Goal: Participate in discussion: Engage in conversation with other users on a specific topic

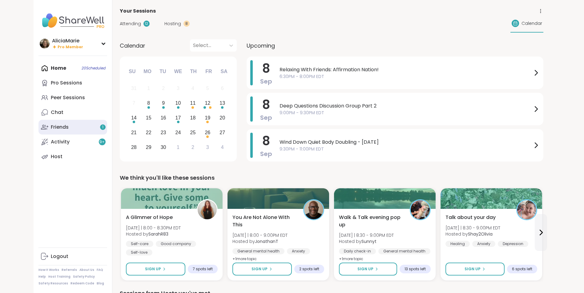
click at [92, 126] on link "Friends 1" at bounding box center [72, 127] width 69 height 15
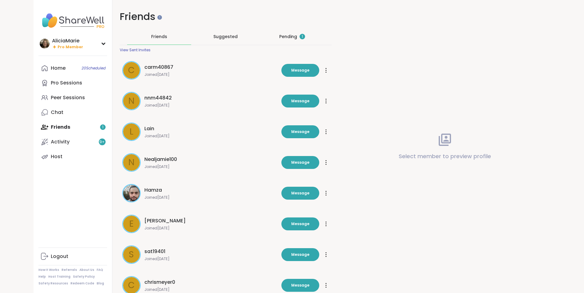
click at [295, 37] on div "Pending 1" at bounding box center [292, 37] width 26 height 6
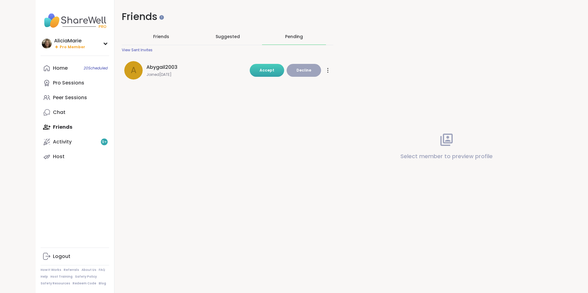
click at [264, 72] on span "Accept" at bounding box center [267, 70] width 15 height 5
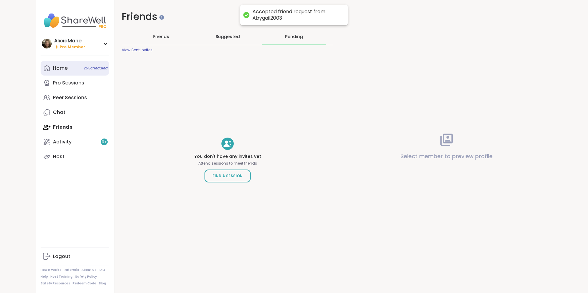
click at [73, 72] on link "Home 20 Scheduled" at bounding box center [75, 68] width 69 height 15
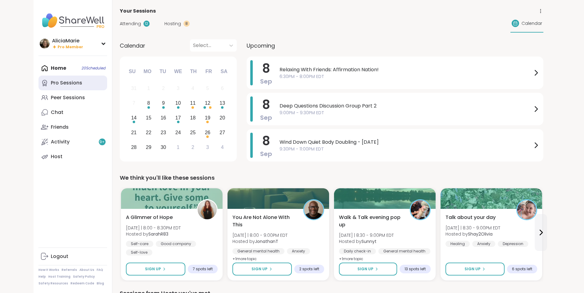
click at [71, 81] on div "Pro Sessions" at bounding box center [66, 83] width 31 height 7
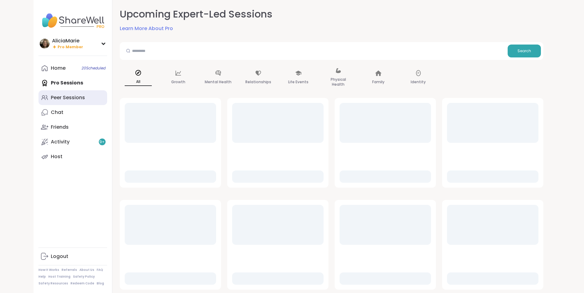
click at [59, 95] on div "Peer Sessions" at bounding box center [68, 97] width 34 height 7
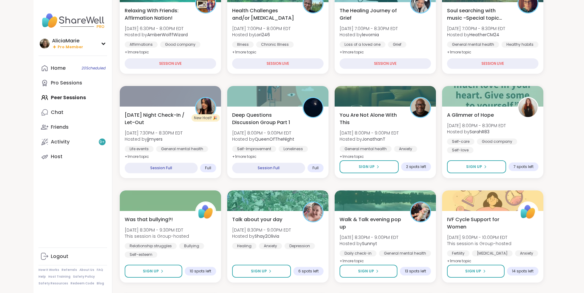
scroll to position [108, 0]
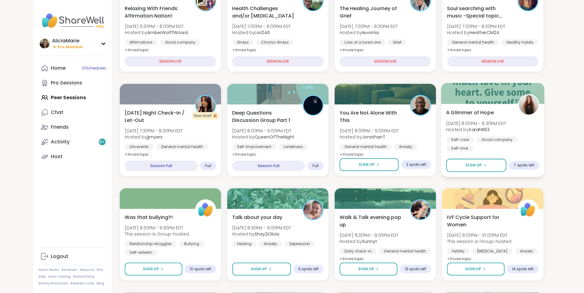
click at [480, 108] on div "A Glimmer of Hope Mon, Sep 08 | 8:00PM - 8:30PM EDT Hosted by SarahR83 Self-car…" at bounding box center [491, 140] width 103 height 73
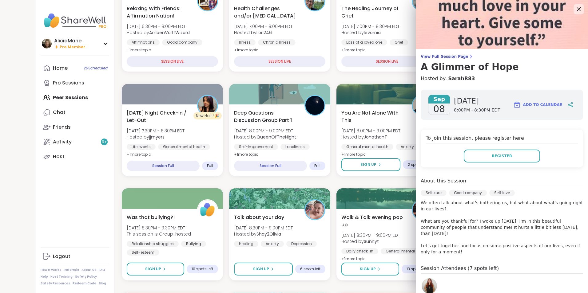
click at [575, 8] on icon at bounding box center [579, 9] width 8 height 8
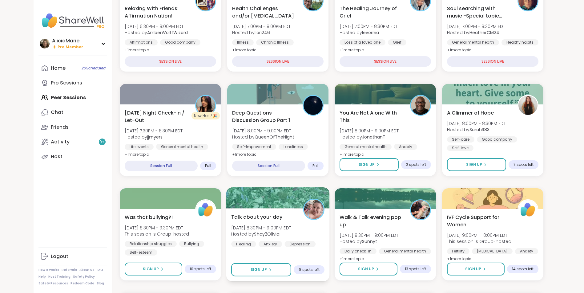
click at [307, 213] on img at bounding box center [313, 209] width 19 height 19
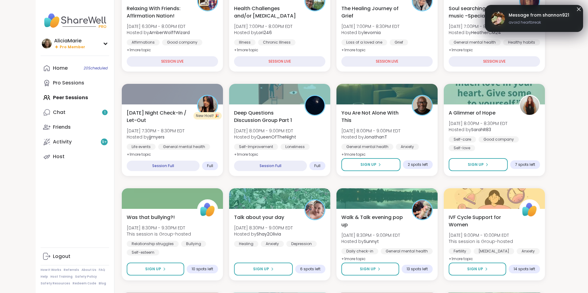
click at [575, 8] on icon at bounding box center [578, 9] width 7 height 7
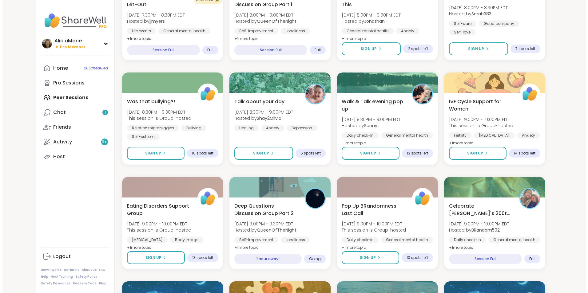
scroll to position [245, 0]
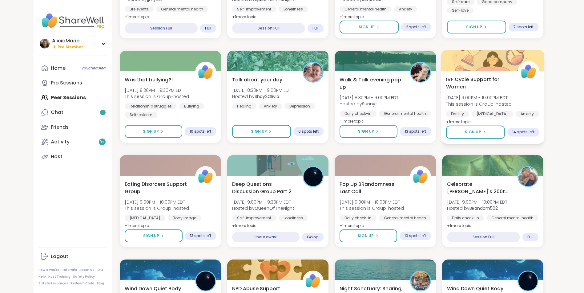
click at [493, 103] on span "This session is Group-hosted" at bounding box center [479, 104] width 66 height 6
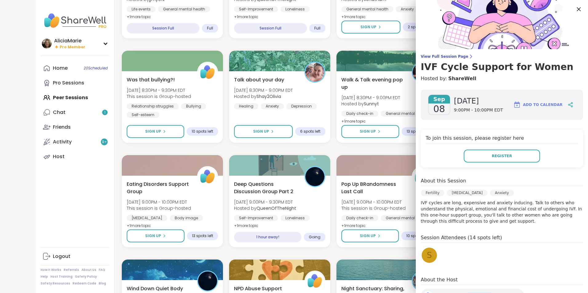
click at [575, 7] on icon at bounding box center [579, 9] width 8 height 8
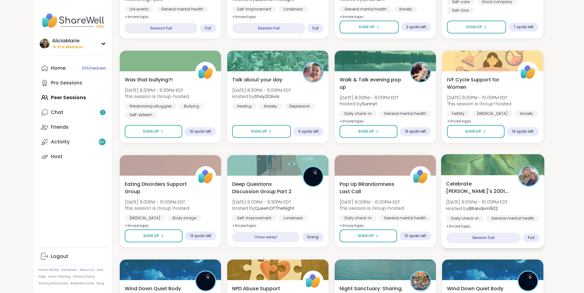
click at [507, 202] on span "Mon, Sep 08 | 9:00PM - 10:00PM EDT" at bounding box center [477, 202] width 62 height 6
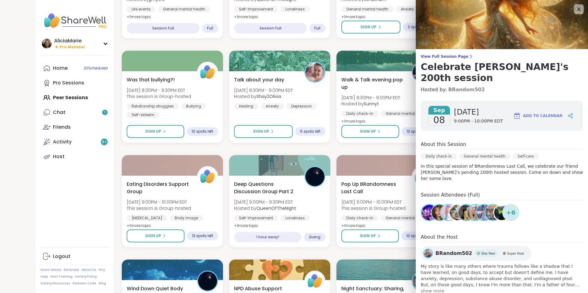
click at [455, 86] on link "BRandom502" at bounding box center [466, 89] width 37 height 7
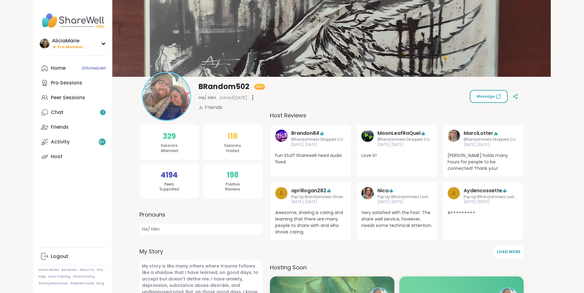
click at [486, 94] on span "Message" at bounding box center [488, 97] width 24 height 6
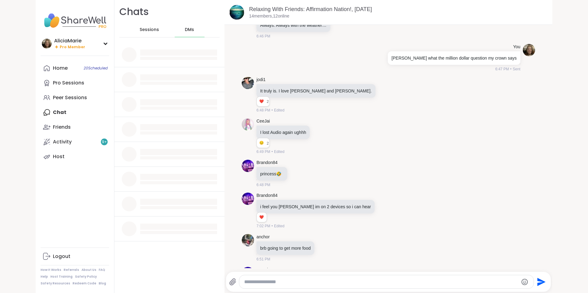
scroll to position [2479, 0]
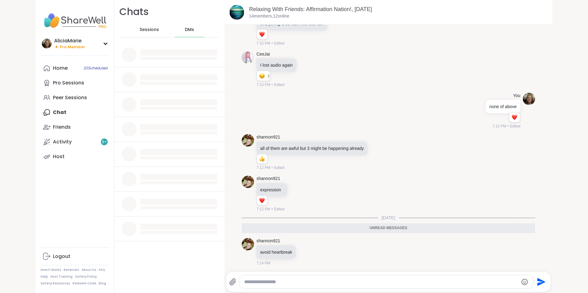
click at [153, 22] on div "Sessions" at bounding box center [149, 29] width 30 height 15
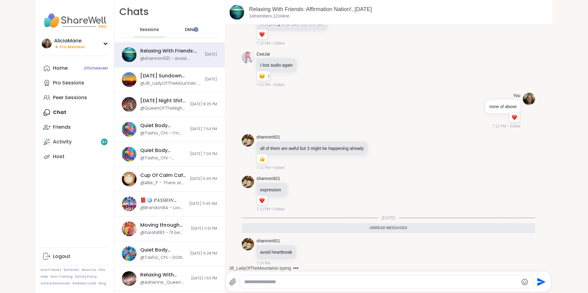
scroll to position [2498, 0]
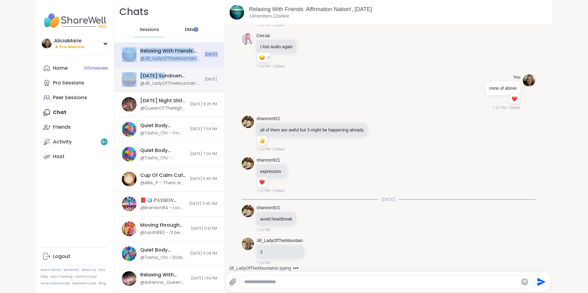
drag, startPoint x: 188, startPoint y: 27, endPoint x: 163, endPoint y: 74, distance: 53.0
click at [163, 74] on div "Chats Sessions DMs Relaxing With Friends: Affirmation Nation!, Sep 08 @Jill_Lad…" at bounding box center [169, 146] width 110 height 293
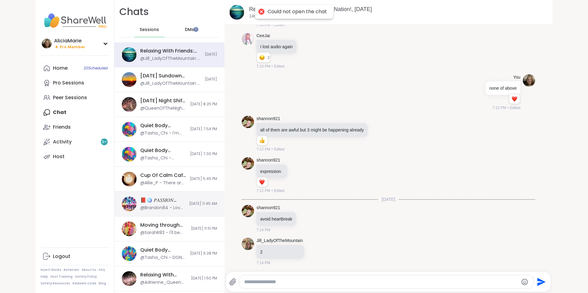
click at [154, 210] on div "@Brandon84 - Love you Girl" at bounding box center [162, 208] width 45 height 6
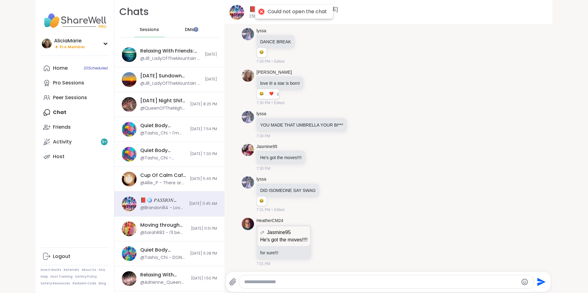
scroll to position [4552, 0]
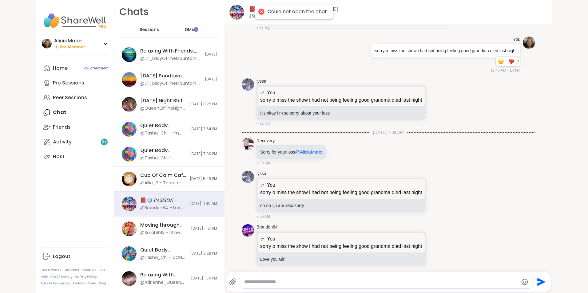
click at [273, 280] on textarea "Type your message" at bounding box center [381, 282] width 274 height 6
type textarea "**********"
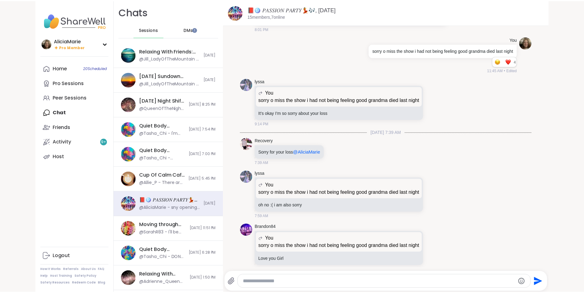
scroll to position [4591, 0]
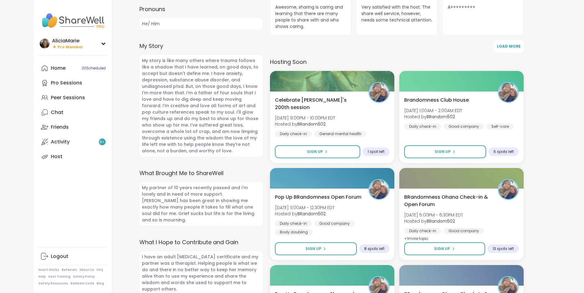
scroll to position [199, 0]
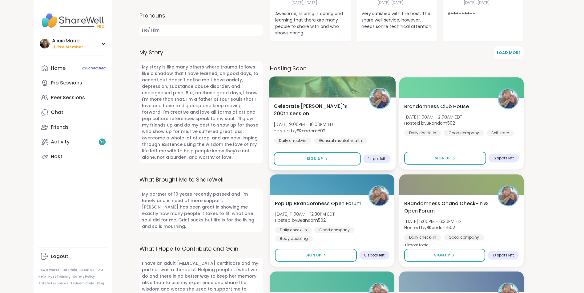
click at [386, 125] on div "Celebrate Lyssa's 200th session Mon, Sep 08 | 9:00PM - 10:00PM EDT Hosted by BR…" at bounding box center [331, 128] width 117 height 50
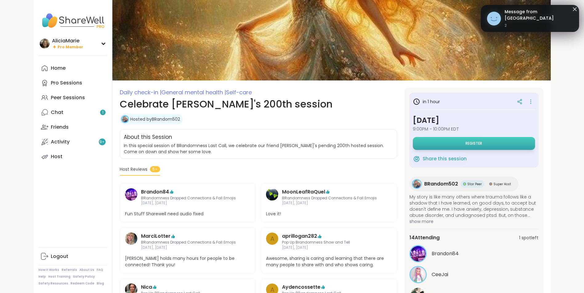
click at [445, 139] on button "Register" at bounding box center [473, 143] width 122 height 13
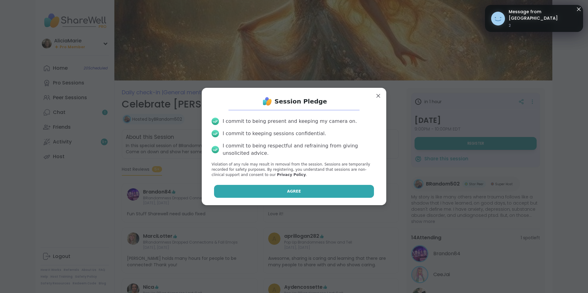
click at [310, 190] on button "Agree" at bounding box center [294, 191] width 160 height 13
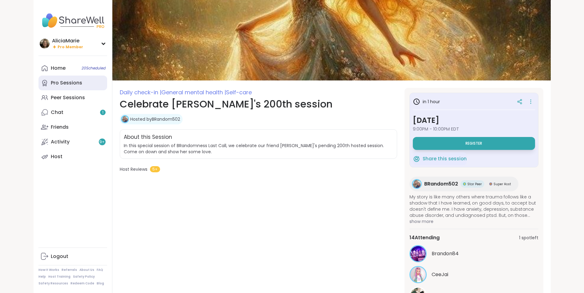
click at [78, 87] on link "Pro Sessions" at bounding box center [72, 83] width 69 height 15
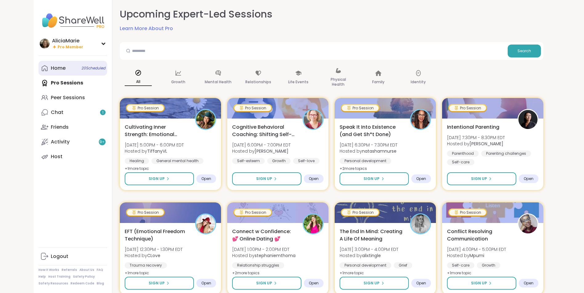
click at [86, 68] on span "20 Scheduled" at bounding box center [94, 68] width 24 height 5
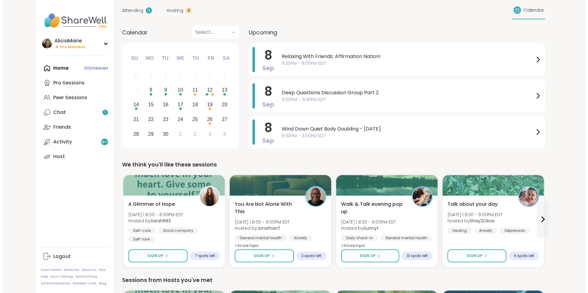
scroll to position [14, 0]
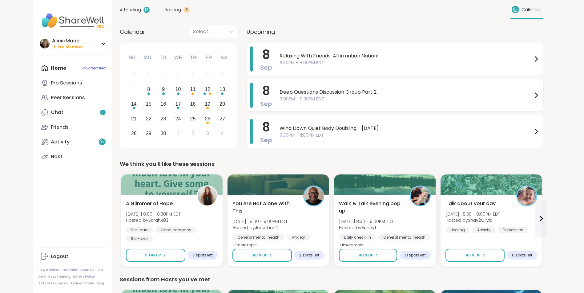
click at [384, 101] on span "9:00PM - 9:30PM EDT" at bounding box center [405, 99] width 253 height 6
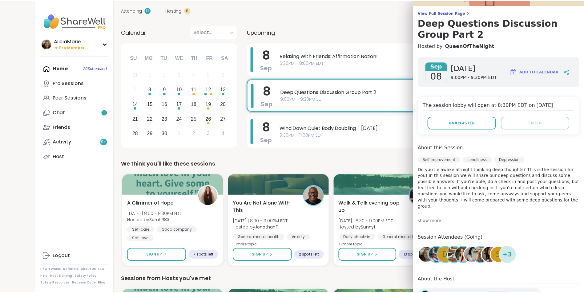
scroll to position [43, 0]
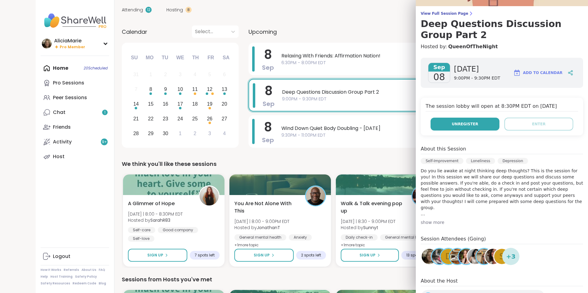
click at [477, 125] on button "Unregister" at bounding box center [465, 124] width 69 height 13
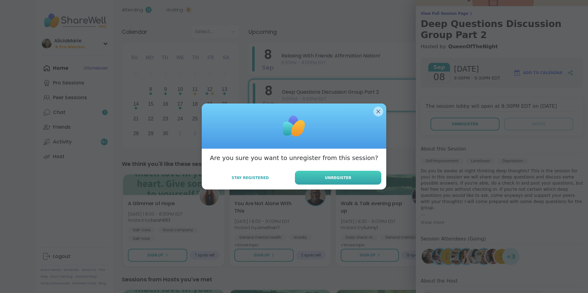
click at [361, 179] on button "Unregister" at bounding box center [338, 178] width 86 height 14
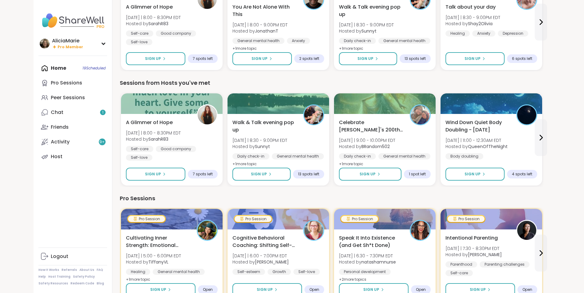
scroll to position [211, 0]
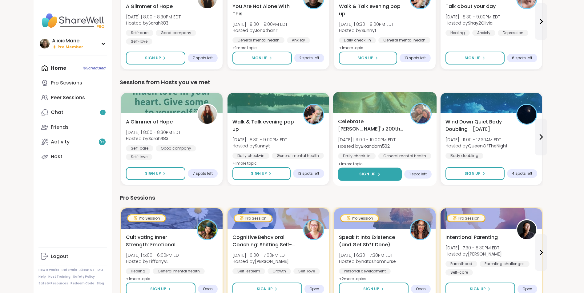
click at [380, 169] on button "Sign Up" at bounding box center [370, 174] width 64 height 13
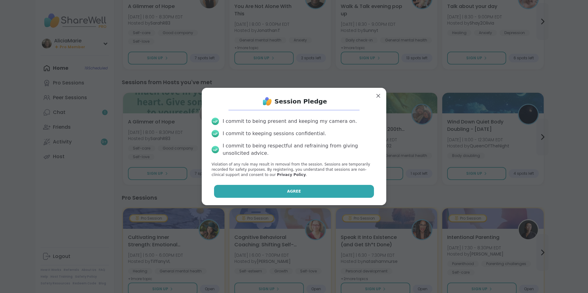
click at [350, 197] on button "Agree" at bounding box center [294, 191] width 160 height 13
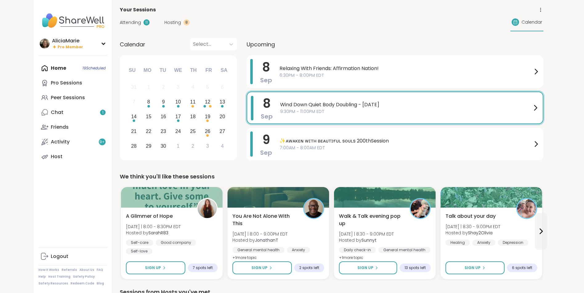
scroll to position [0, 0]
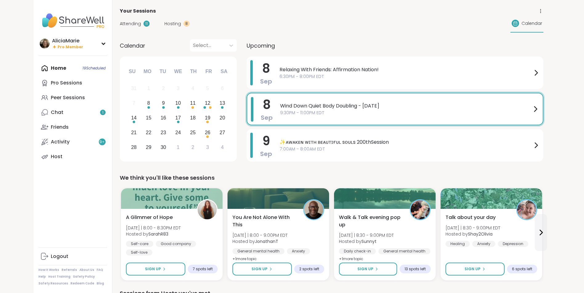
click at [389, 115] on span "9:30PM - 11:00PM EDT" at bounding box center [405, 113] width 251 height 6
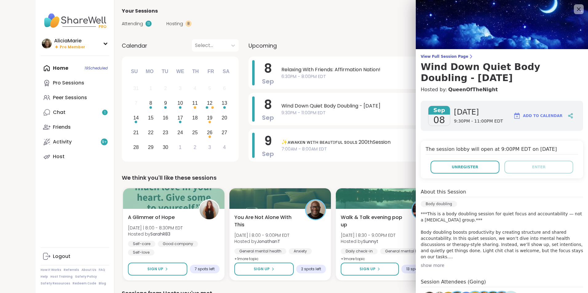
click at [455, 156] on div "The session lobby will open at 9:00PM EDT on Sep 08, 2025 Unregister Enter" at bounding box center [502, 160] width 162 height 38
click at [457, 161] on button "Unregister" at bounding box center [465, 167] width 69 height 13
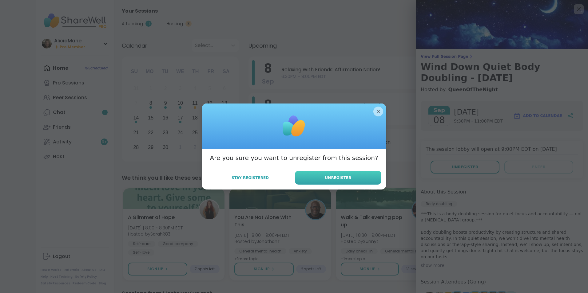
click at [363, 176] on button "Unregister" at bounding box center [338, 178] width 86 height 14
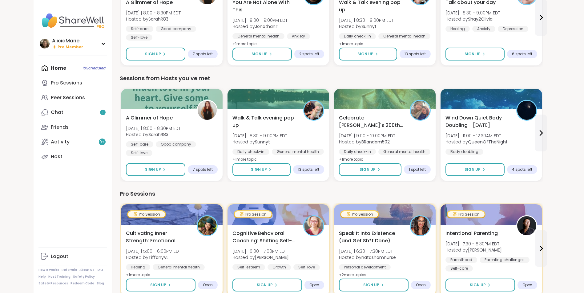
scroll to position [213, 0]
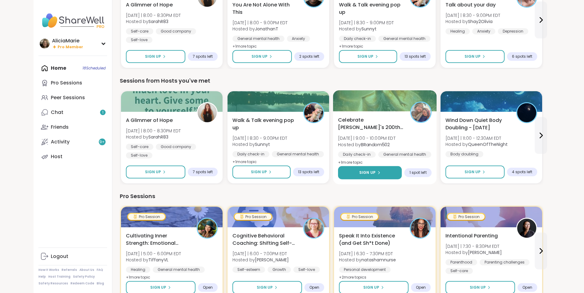
click at [386, 173] on button "Sign Up" at bounding box center [370, 172] width 64 height 13
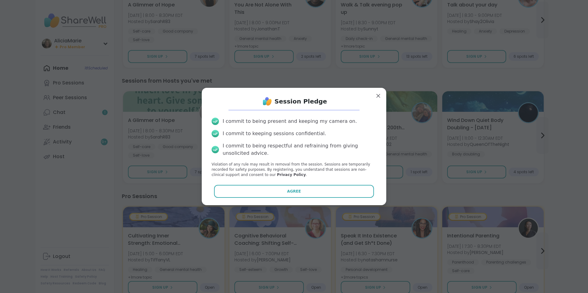
click at [346, 204] on div "Session Pledge I commit to being present and keeping my camera on. I commit to …" at bounding box center [294, 146] width 185 height 117
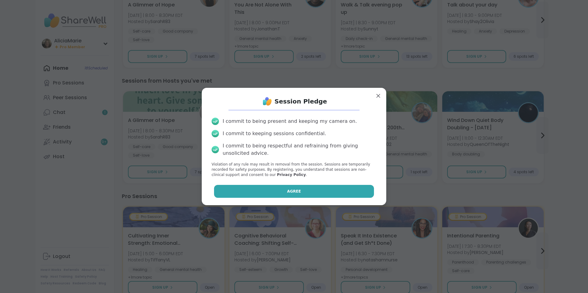
click at [354, 191] on button "Agree" at bounding box center [294, 191] width 160 height 13
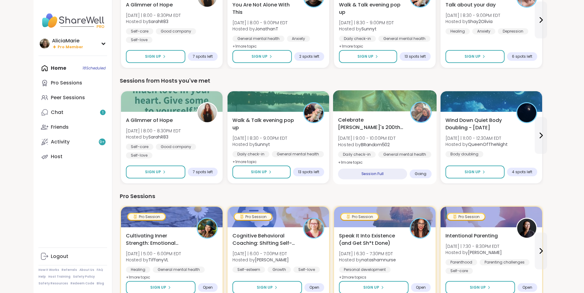
click at [417, 158] on div "Daily check-in General mental health Self-care" at bounding box center [385, 159] width 94 height 15
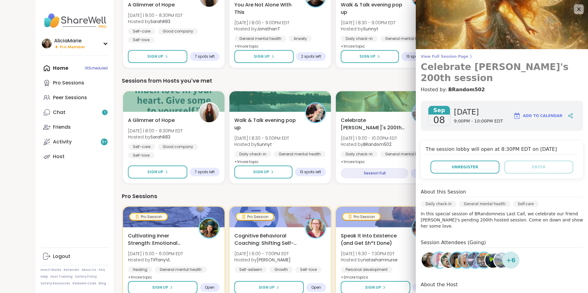
click at [448, 55] on span "View Full Session Page" at bounding box center [502, 56] width 162 height 5
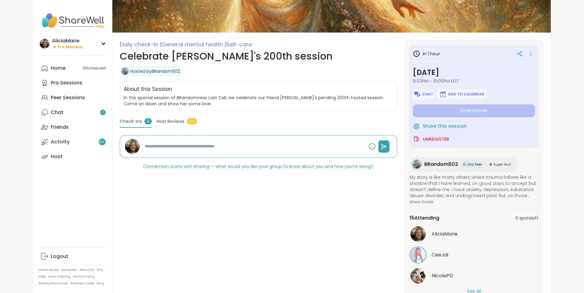
scroll to position [77, 0]
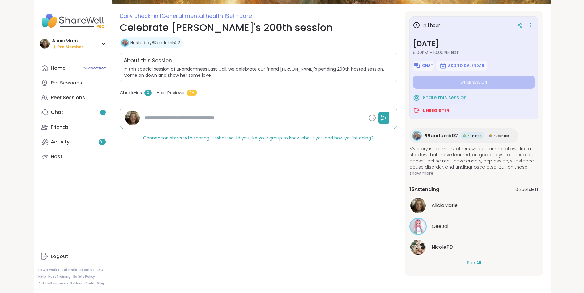
click at [477, 265] on button "See All" at bounding box center [474, 263] width 14 height 6
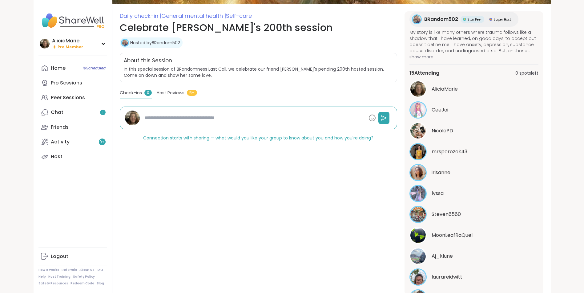
scroll to position [124, 0]
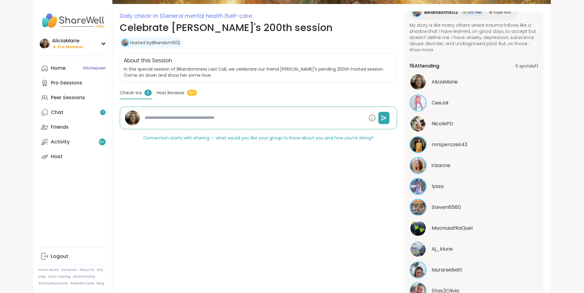
click at [441, 186] on span "lyssa" at bounding box center [437, 186] width 12 height 7
click at [458, 74] on div "AliciaMarie" at bounding box center [473, 82] width 129 height 17
type textarea "*"
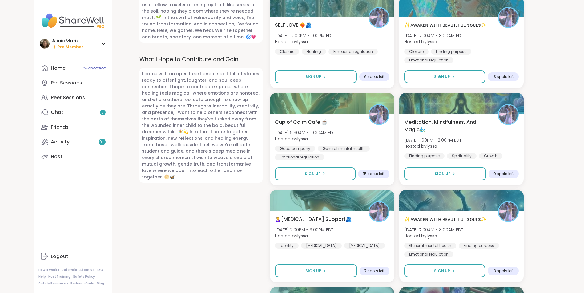
scroll to position [428, 0]
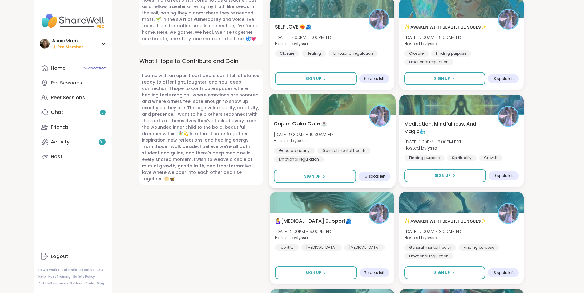
click at [353, 124] on div "Cup of Calm Cafe ☕️ Wed, Sep 10 | 9:30AM - 10:30AM EDT Hosted by lyssa Good com…" at bounding box center [331, 141] width 117 height 43
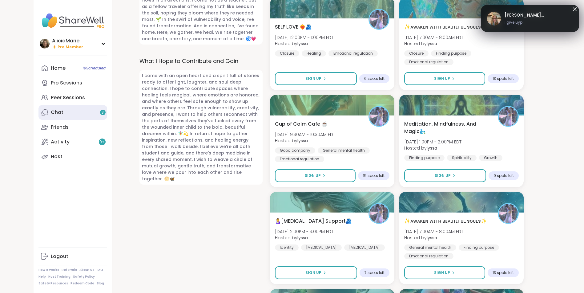
click at [102, 114] on span "3" at bounding box center [103, 112] width 2 height 5
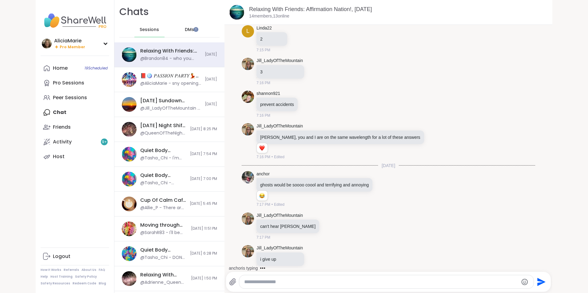
scroll to position [2778, 0]
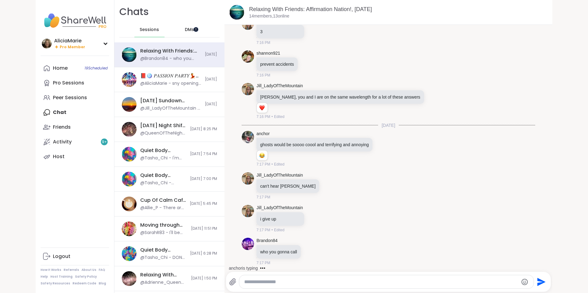
click at [193, 27] on div at bounding box center [193, 27] width 0 height 0
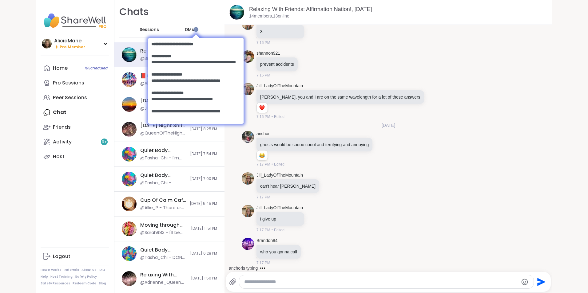
click at [188, 34] on div at bounding box center [195, 35] width 95 height 6
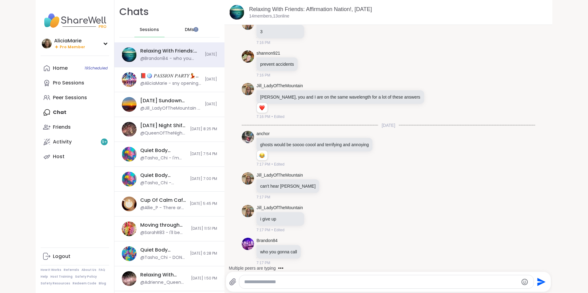
click at [193, 34] on div "DMs" at bounding box center [190, 29] width 30 height 15
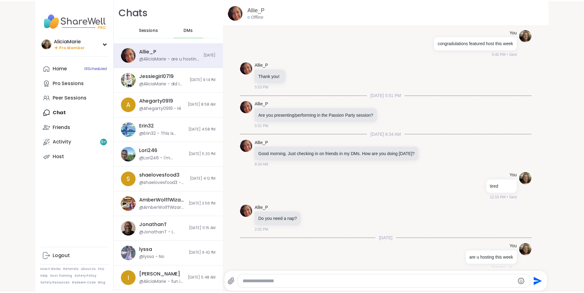
scroll to position [1175, 0]
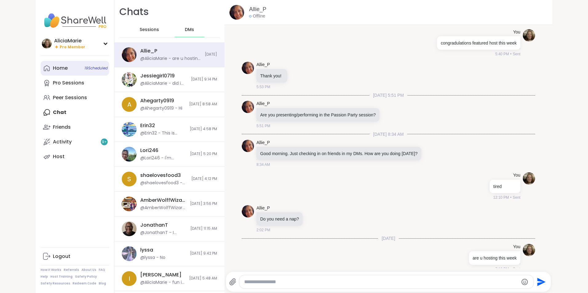
click at [91, 66] on span "19 Scheduled" at bounding box center [96, 68] width 23 height 5
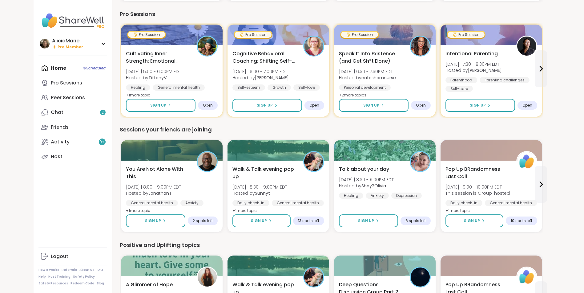
scroll to position [396, 0]
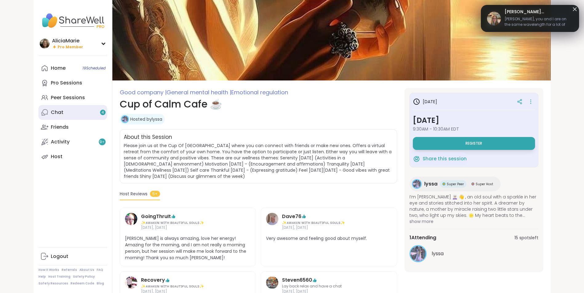
click at [97, 112] on link "Chat 4" at bounding box center [72, 112] width 69 height 15
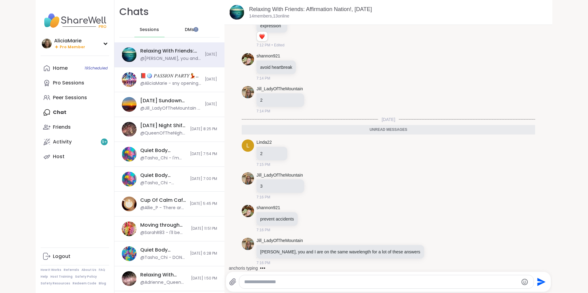
click at [187, 33] on div "DMs" at bounding box center [190, 29] width 30 height 15
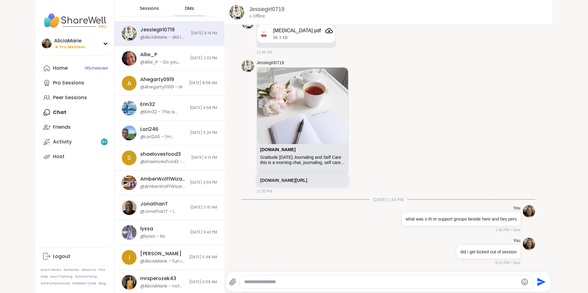
scroll to position [22, 0]
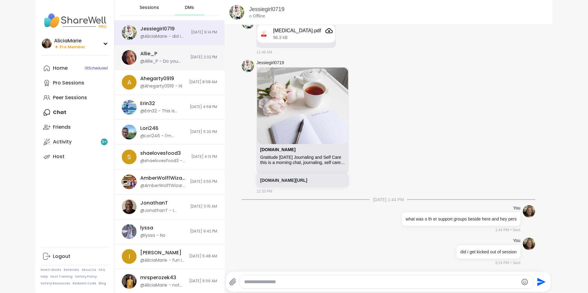
click at [195, 57] on span "[DATE] 2:02 PM" at bounding box center [203, 57] width 27 height 5
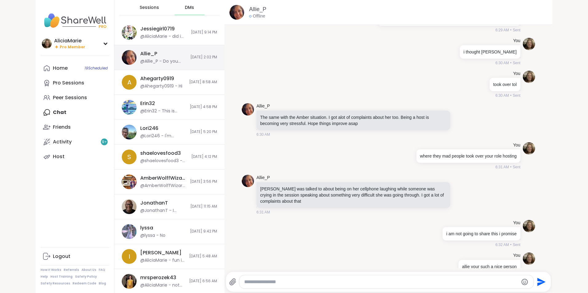
scroll to position [1136, 0]
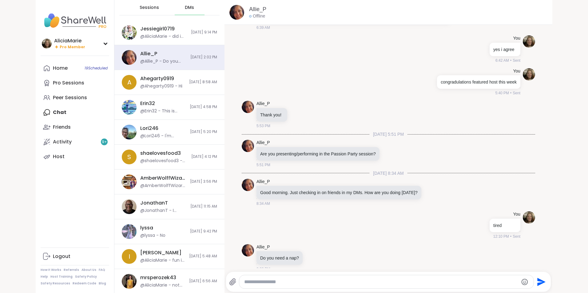
click at [316, 282] on textarea "Type your message" at bounding box center [381, 282] width 274 height 6
type textarea "**********"
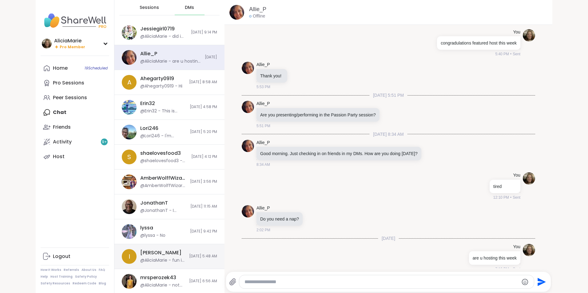
click at [161, 256] on div "[PERSON_NAME]" at bounding box center [160, 253] width 41 height 7
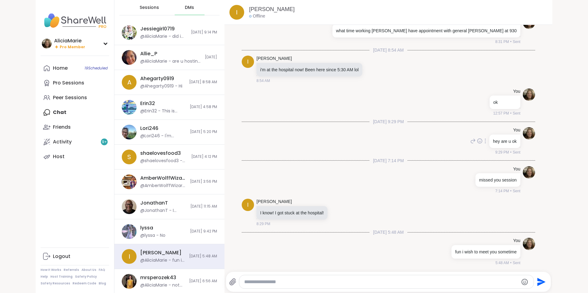
scroll to position [4730, 0]
click at [164, 55] on div "Allie_P @AliciaMarie - are u hosting this week" at bounding box center [170, 57] width 61 height 14
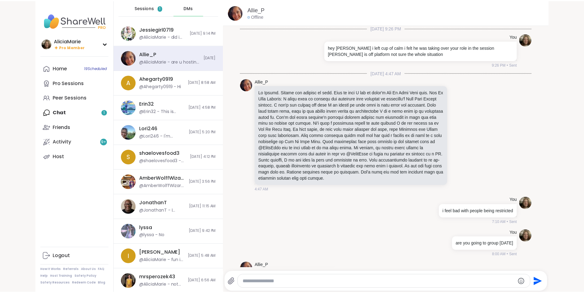
scroll to position [1175, 0]
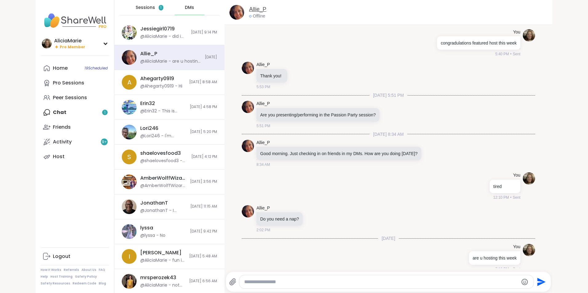
click at [259, 8] on link "Allie_P" at bounding box center [257, 10] width 17 height 8
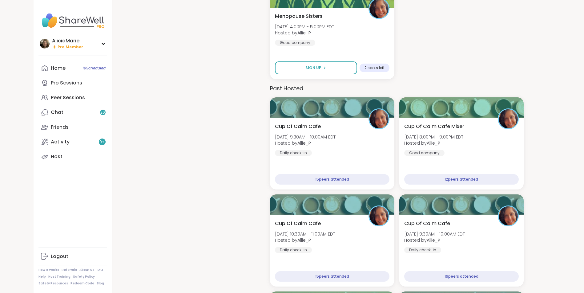
scroll to position [375, 0]
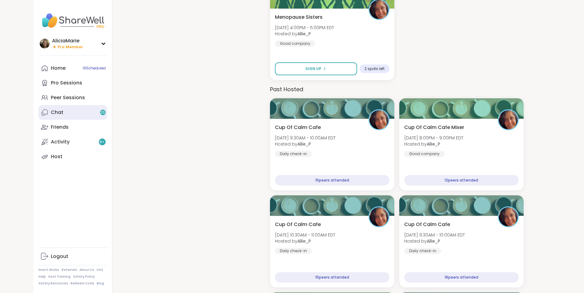
click at [94, 110] on link "Chat 26" at bounding box center [72, 112] width 69 height 15
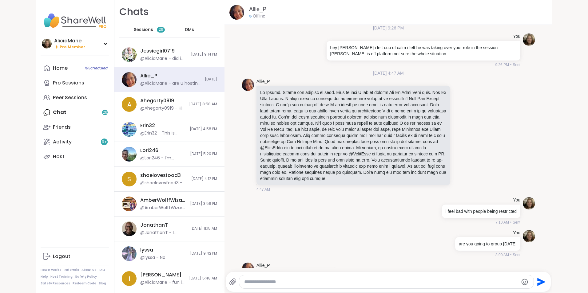
scroll to position [1175, 0]
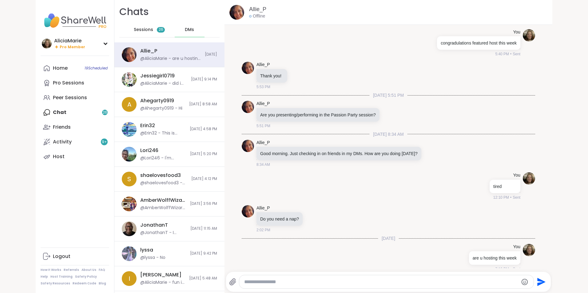
click at [159, 32] on span "26" at bounding box center [161, 29] width 5 height 5
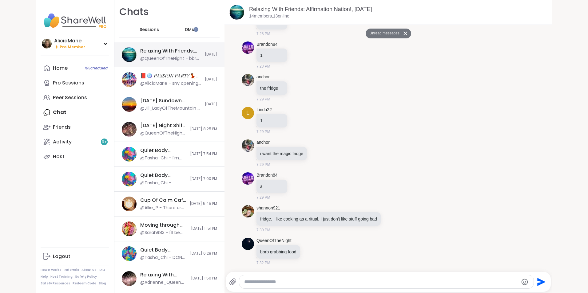
click at [200, 58] on div "Relaxing With Friends: Affirmation Nation!, Sep 08 @QueenOfTheNight - bbrb grab…" at bounding box center [169, 54] width 110 height 25
click at [352, 10] on link "Relaxing With Friends: Affirmation Nation!, [DATE]" at bounding box center [310, 9] width 123 height 6
click at [349, 10] on link "Relaxing With Friends: Affirmation Nation!, [DATE]" at bounding box center [310, 9] width 123 height 6
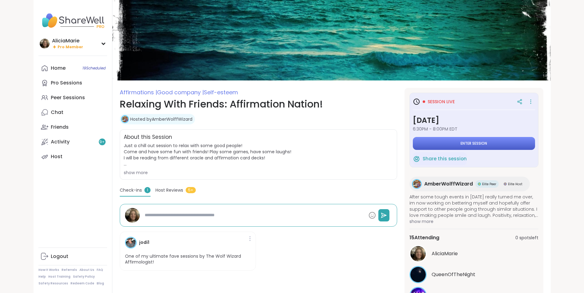
click at [518, 147] on button "Enter session" at bounding box center [473, 143] width 122 height 13
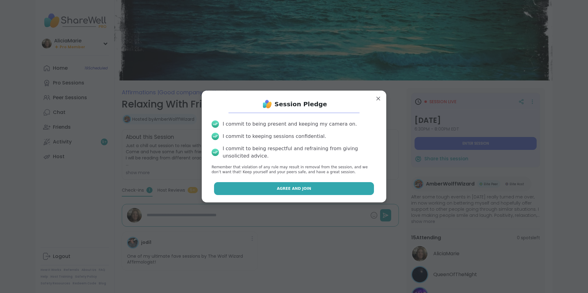
click at [313, 187] on button "Agree and Join" at bounding box center [294, 188] width 160 height 13
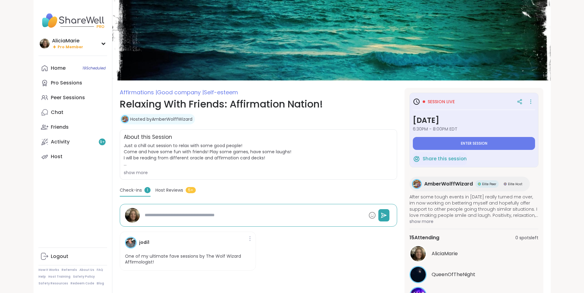
type textarea "*"
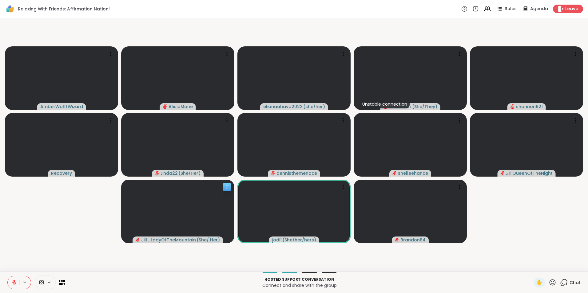
click at [234, 213] on video at bounding box center [177, 212] width 113 height 64
click at [65, 231] on video-player-container "AmberWolffWizard AliciaMarie elianaahava2022 ( she/her ) Unstable connection an…" at bounding box center [294, 145] width 581 height 249
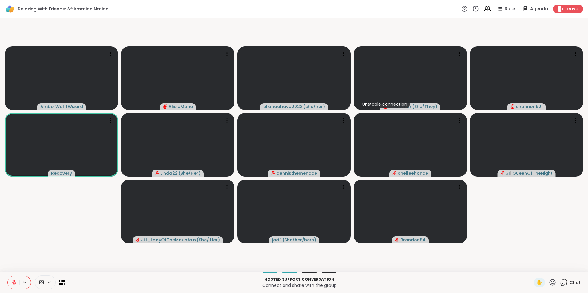
click at [14, 283] on icon at bounding box center [14, 283] width 4 height 4
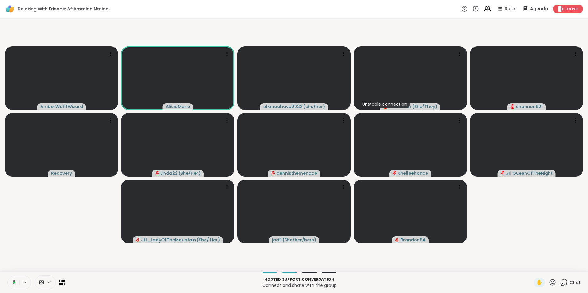
click at [14, 283] on icon at bounding box center [14, 283] width 2 height 2
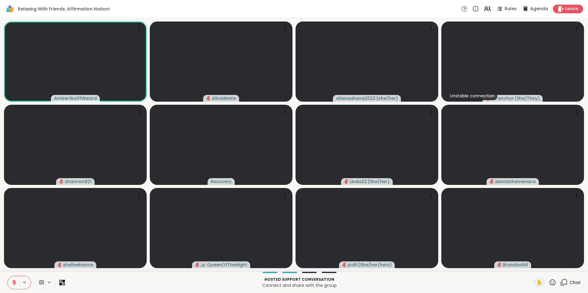
click at [15, 283] on icon at bounding box center [14, 283] width 6 height 6
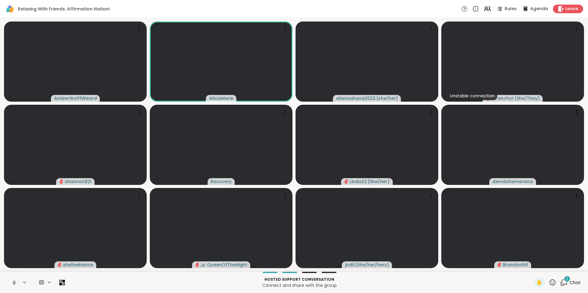
click at [15, 283] on icon at bounding box center [14, 283] width 6 height 6
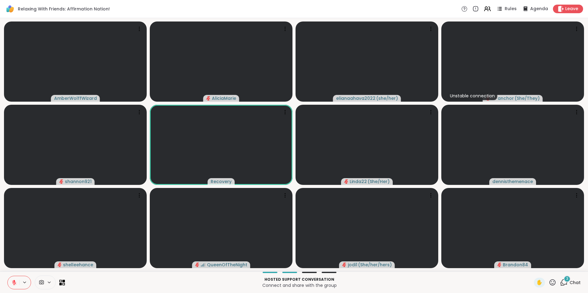
click at [15, 283] on icon at bounding box center [14, 283] width 6 height 6
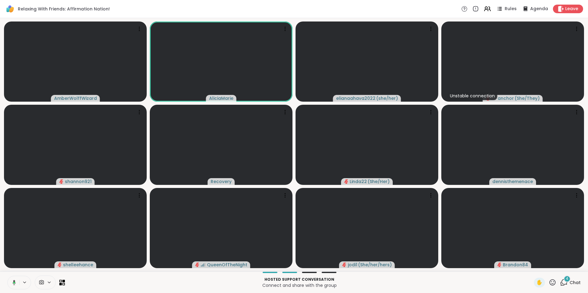
click at [15, 283] on icon at bounding box center [14, 283] width 2 height 2
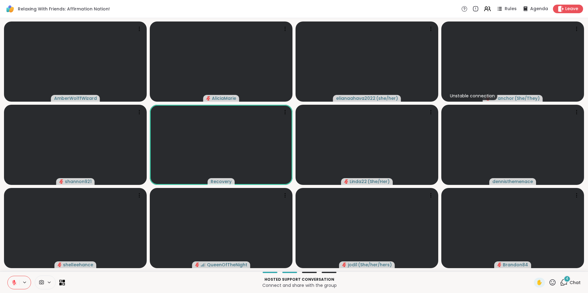
click at [15, 283] on icon at bounding box center [14, 283] width 6 height 6
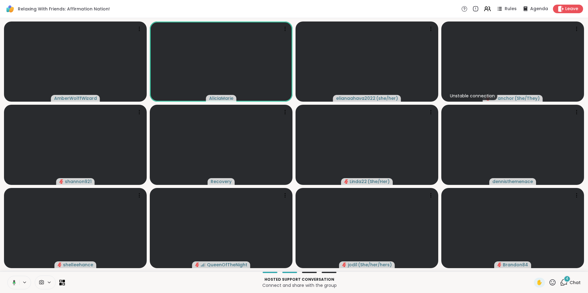
click at [15, 283] on icon at bounding box center [14, 283] width 2 height 2
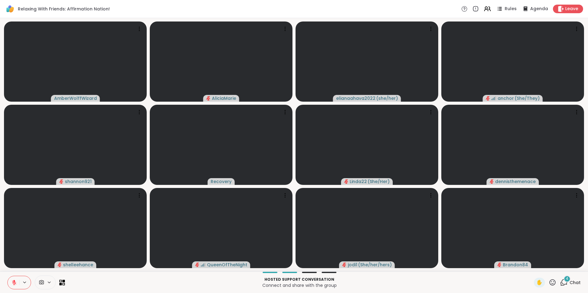
click at [15, 283] on icon at bounding box center [14, 283] width 6 height 6
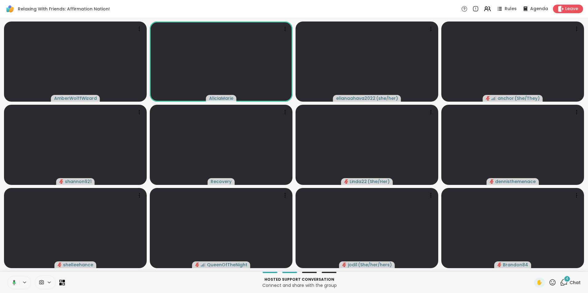
click at [15, 283] on icon at bounding box center [14, 283] width 2 height 2
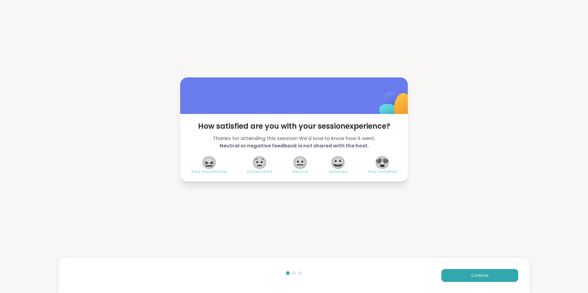
click at [376, 161] on span "😍" at bounding box center [382, 162] width 15 height 11
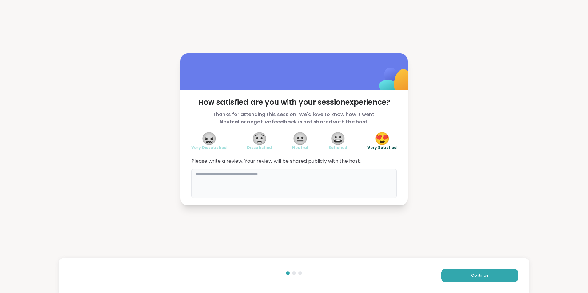
click at [315, 180] on textarea at bounding box center [293, 184] width 205 height 30
type textarea "*****"
click at [480, 287] on div "Continue" at bounding box center [294, 275] width 471 height 35
click at [491, 273] on button "Continue" at bounding box center [479, 275] width 77 height 13
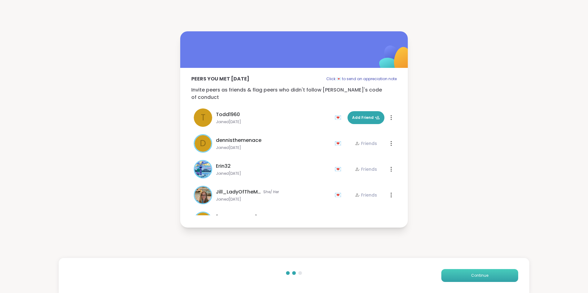
click at [491, 275] on button "Continue" at bounding box center [479, 275] width 77 height 13
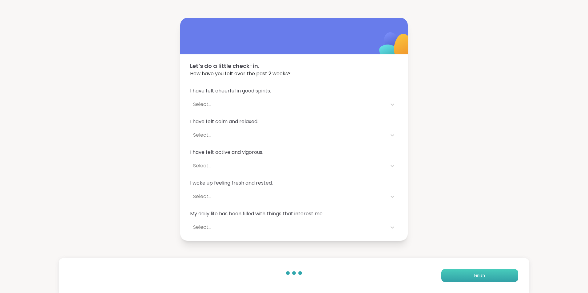
click at [458, 275] on button "Finish" at bounding box center [479, 275] width 77 height 13
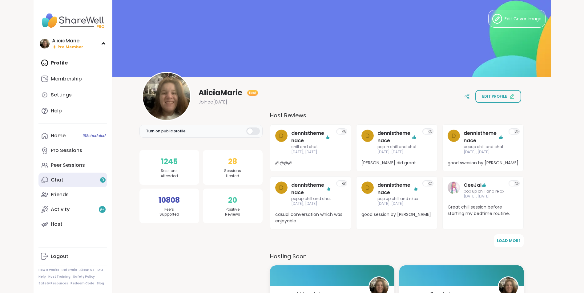
click at [96, 178] on link "Chat 9" at bounding box center [72, 180] width 69 height 15
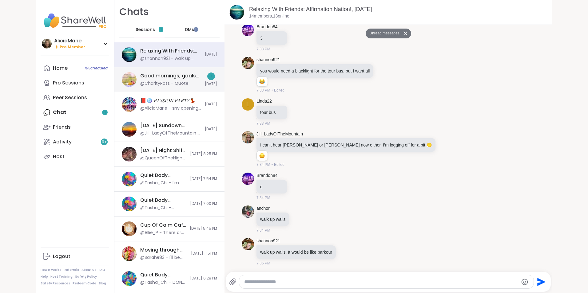
click at [205, 86] on span "[DATE]" at bounding box center [211, 84] width 12 height 5
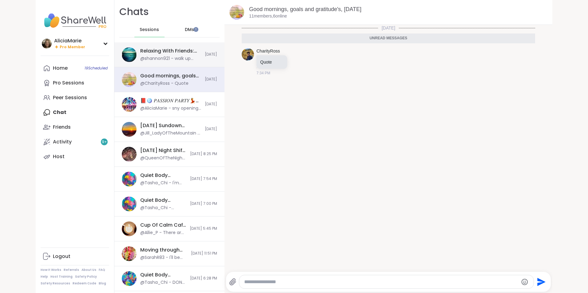
click at [190, 46] on div "Relaxing With Friends: Affirmation Nation!, [DATE] @shannon921 - walk up walls.…" at bounding box center [169, 54] width 110 height 25
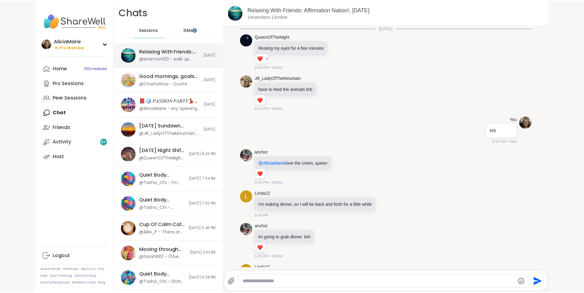
scroll to position [4356, 0]
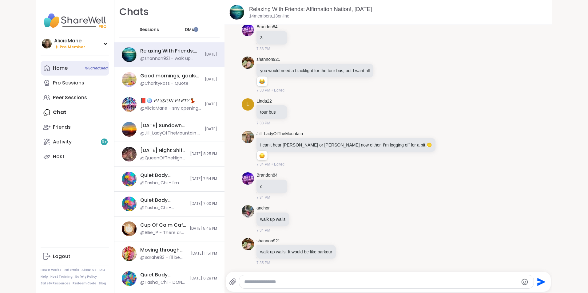
click at [89, 65] on link "Home 19 Scheduled" at bounding box center [75, 68] width 69 height 15
